Goal: Find specific page/section: Find specific page/section

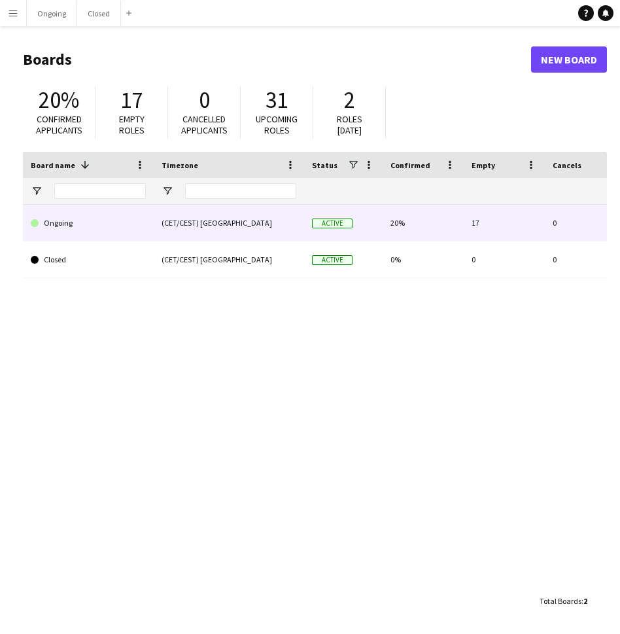
click at [106, 205] on link "Ongoing" at bounding box center [88, 223] width 115 height 37
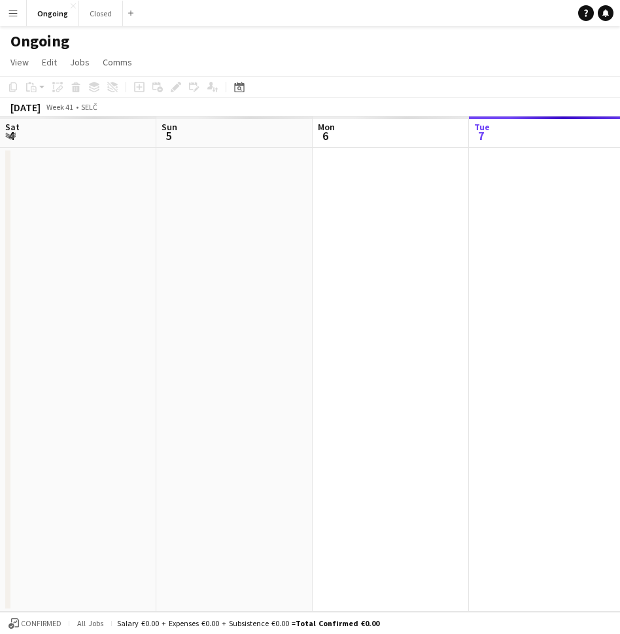
scroll to position [0, 313]
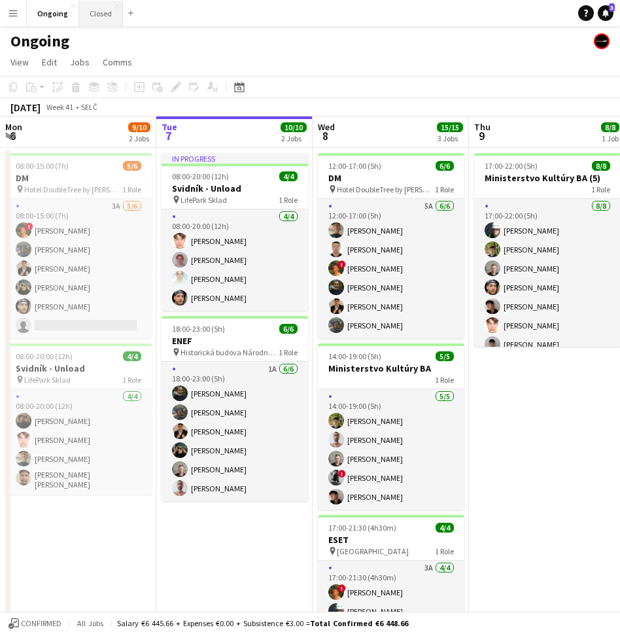
click at [95, 18] on button "Closed Close" at bounding box center [101, 14] width 44 height 26
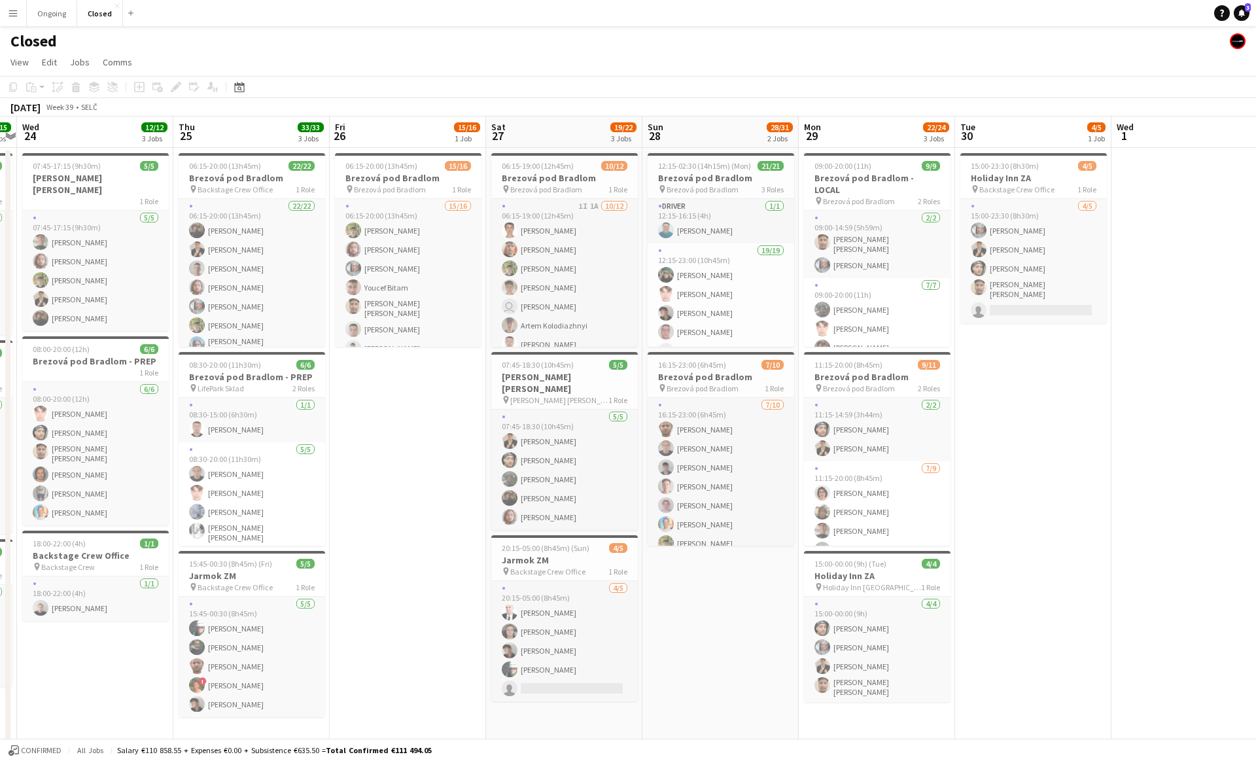
click at [14, 21] on button "Menu" at bounding box center [13, 13] width 26 height 26
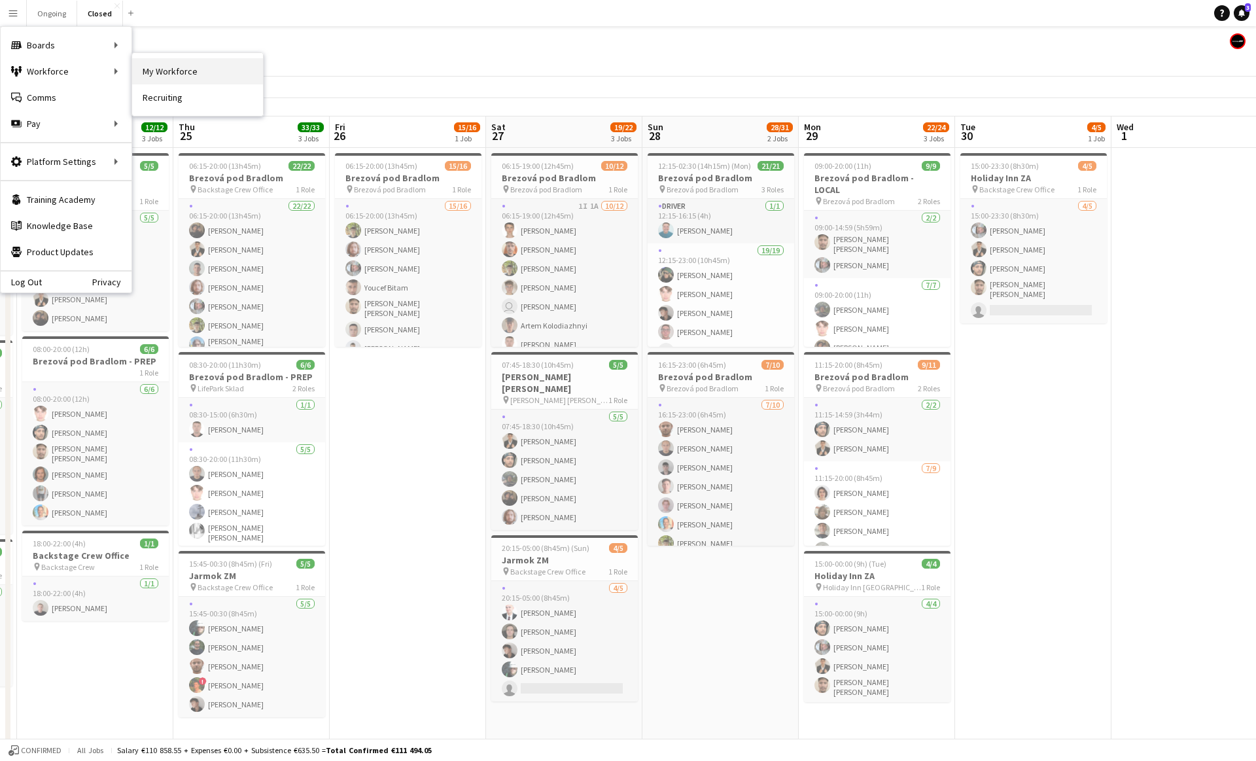
click at [169, 68] on link "My Workforce" at bounding box center [197, 71] width 131 height 26
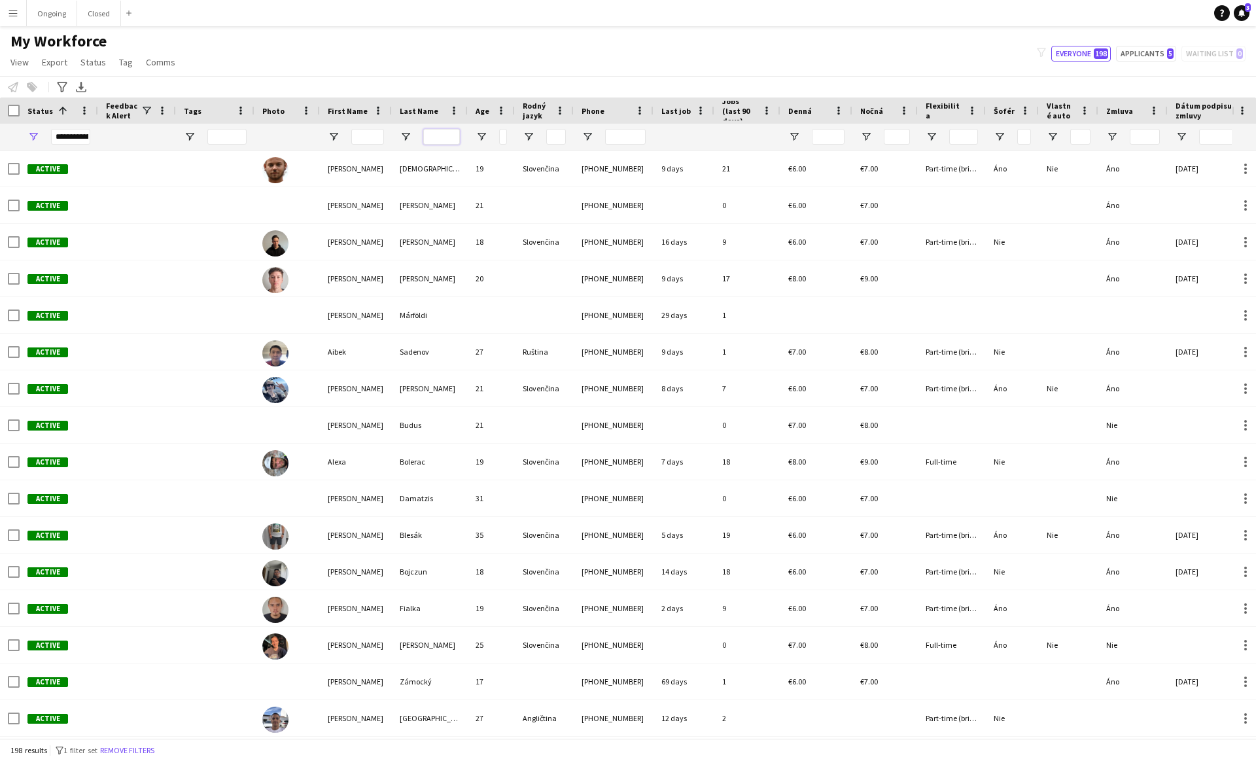
click at [435, 137] on input "Last Name Filter Input" at bounding box center [441, 137] width 37 height 16
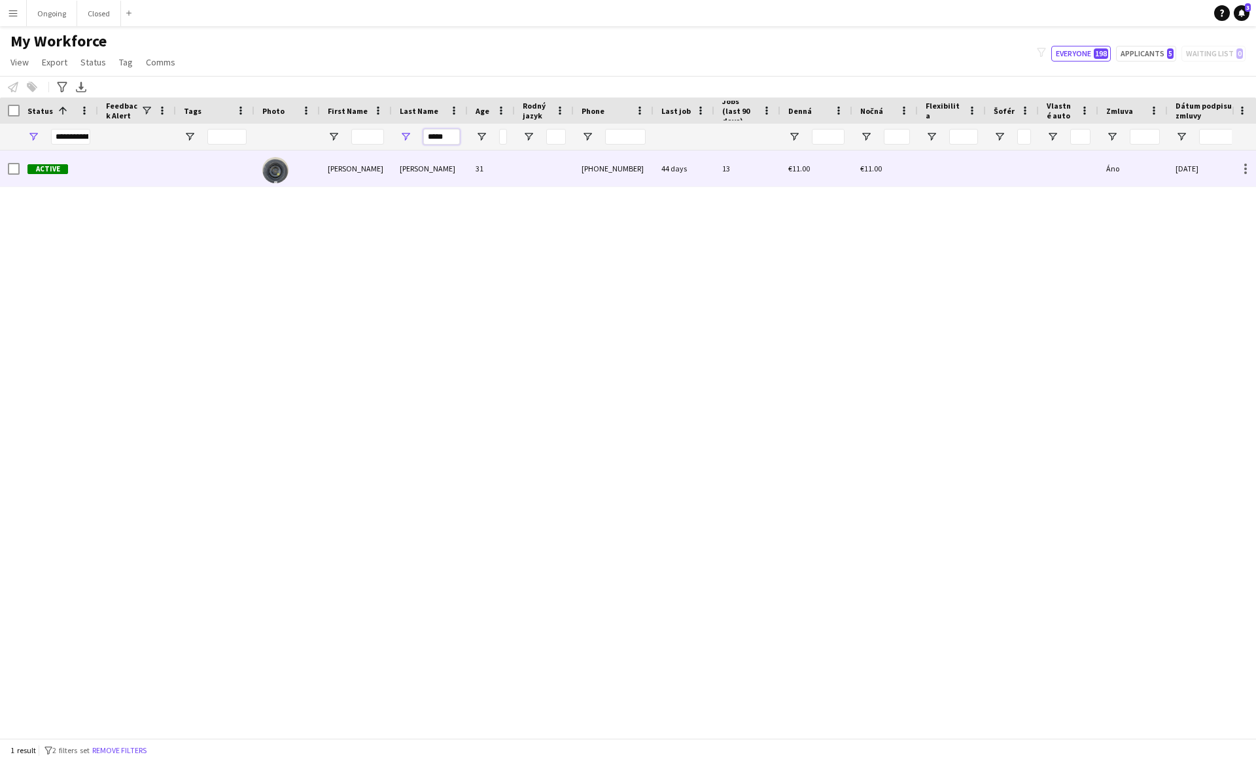
type input "*****"
click at [277, 173] on img at bounding box center [275, 170] width 26 height 26
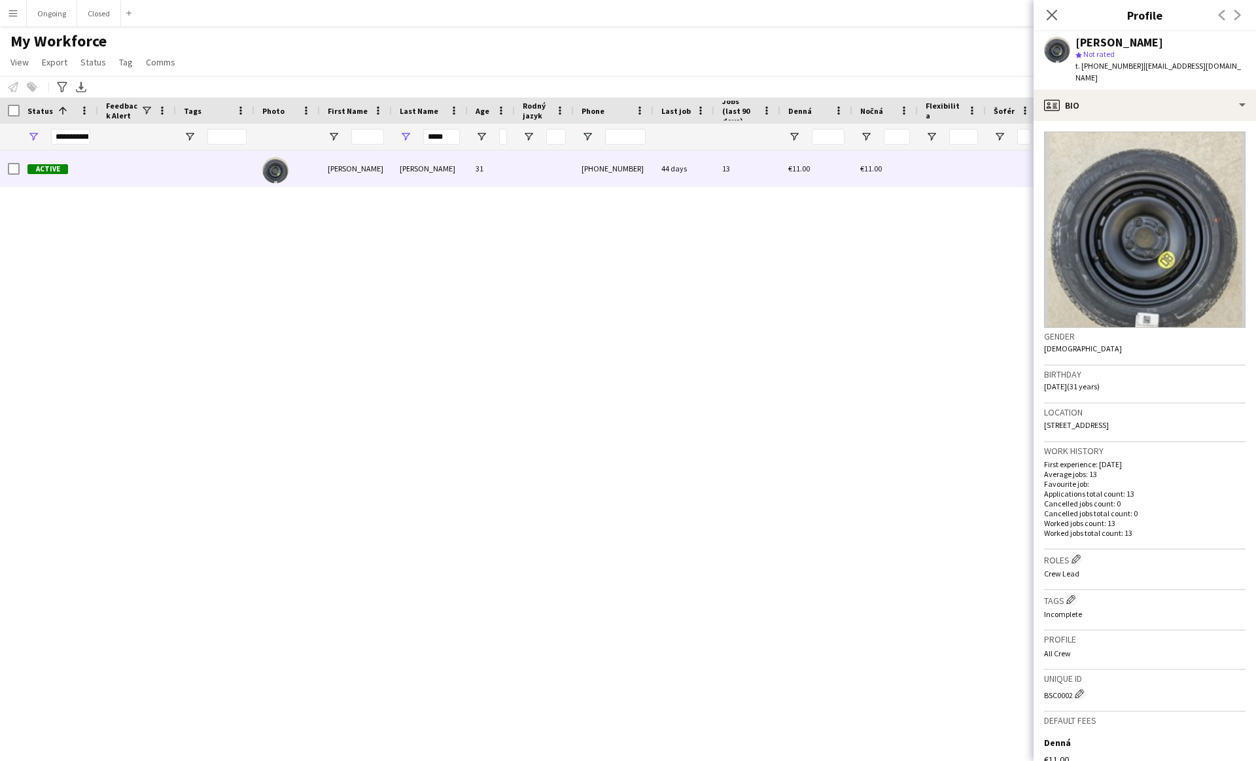
click at [536, 245] on div "Active [PERSON_NAME] 31 [PHONE_NUMBER] 44 days 13 €11.00 €11.00 Áno [DATE] [DAT…" at bounding box center [616, 444] width 1232 height 588
click at [437, 139] on input "*****" at bounding box center [441, 137] width 37 height 16
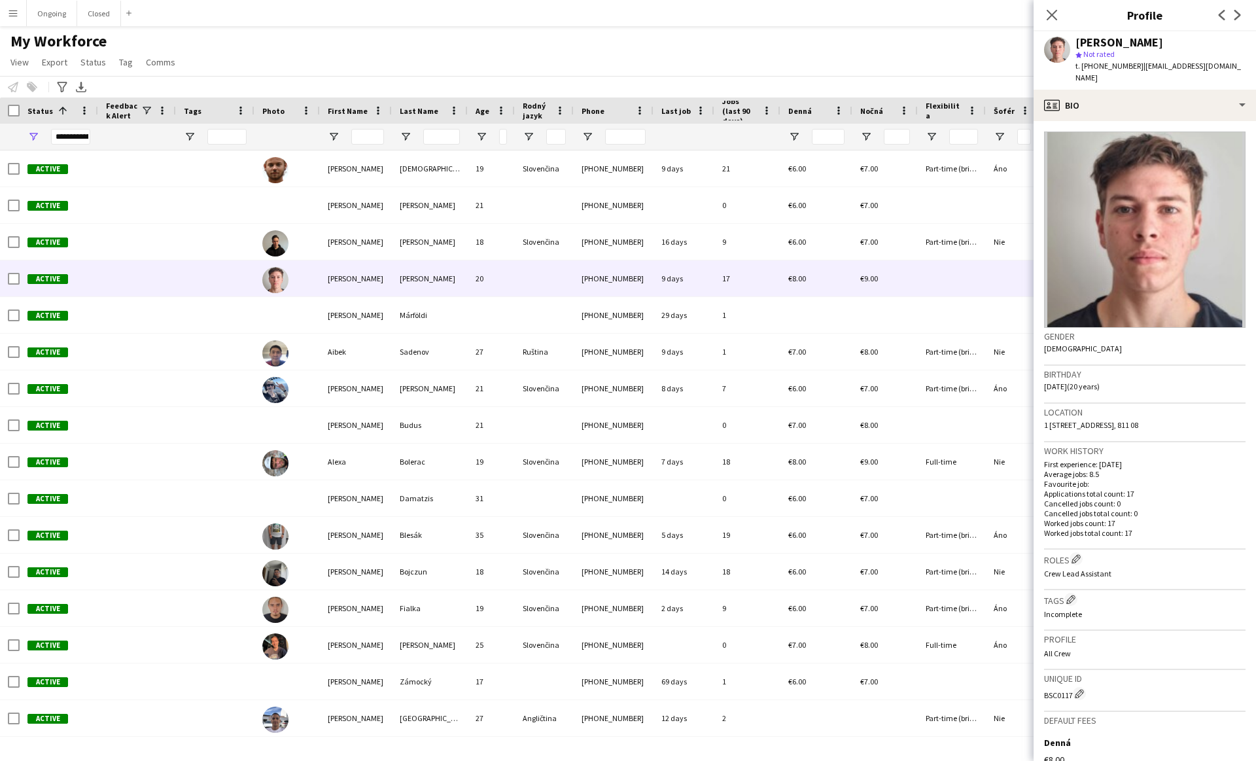
click at [290, 42] on div "My Workforce View Views Default view New view Update view Delete view Edit name…" at bounding box center [628, 53] width 1256 height 44
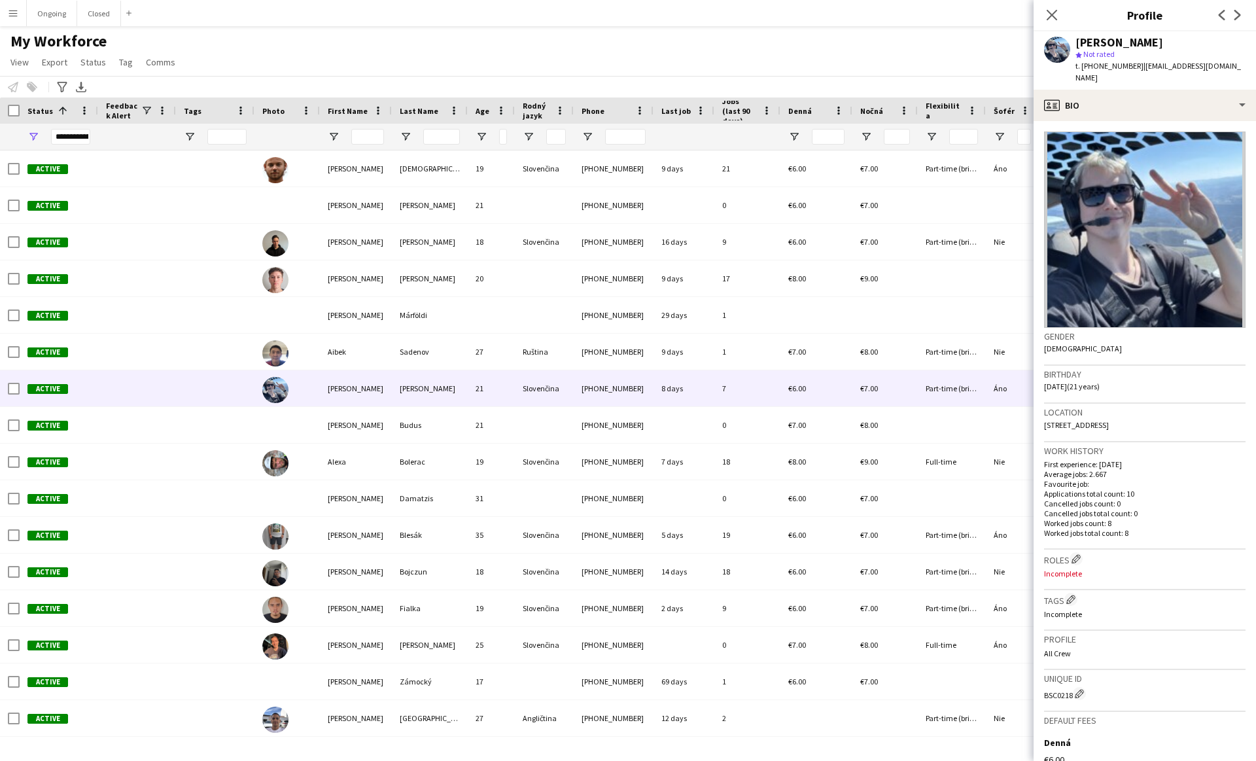
scroll to position [0, 58]
